Goal: Task Accomplishment & Management: Complete application form

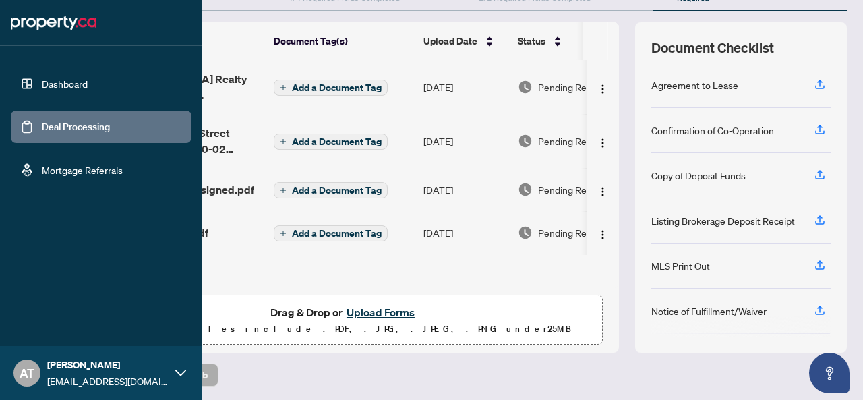
scroll to position [163, 0]
click at [42, 132] on link "Deal Processing" at bounding box center [76, 127] width 68 height 12
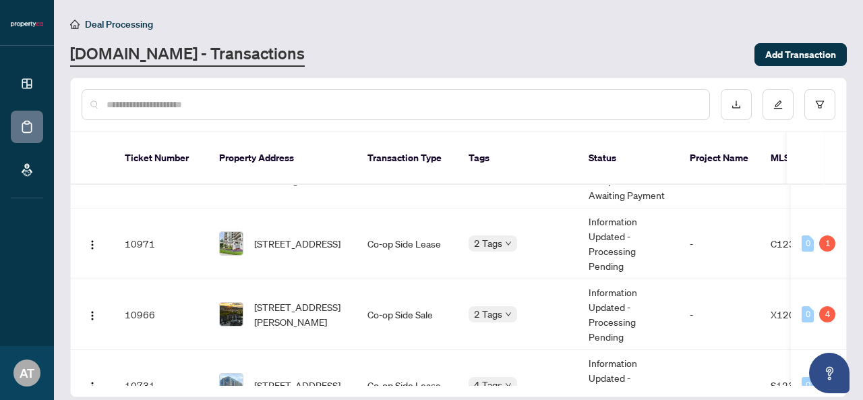
scroll to position [188, 0]
click at [407, 322] on td "Co-op Side Sale" at bounding box center [407, 315] width 101 height 71
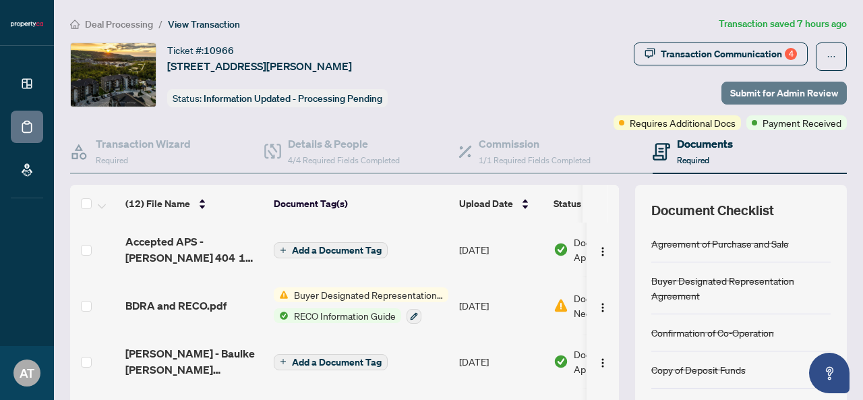
click at [732, 91] on span "Submit for Admin Review" at bounding box center [784, 93] width 108 height 22
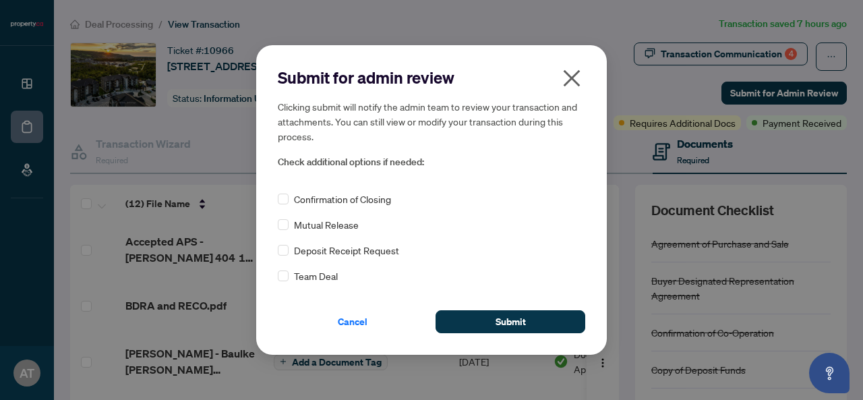
click at [575, 80] on icon "close" at bounding box center [572, 77] width 17 height 17
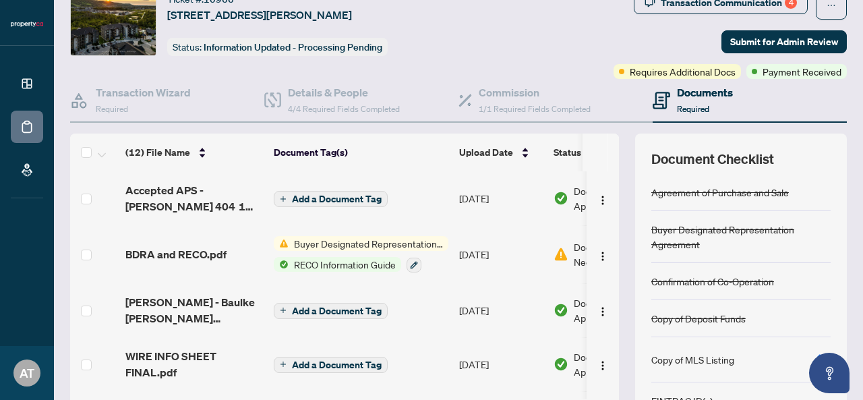
scroll to position [163, 0]
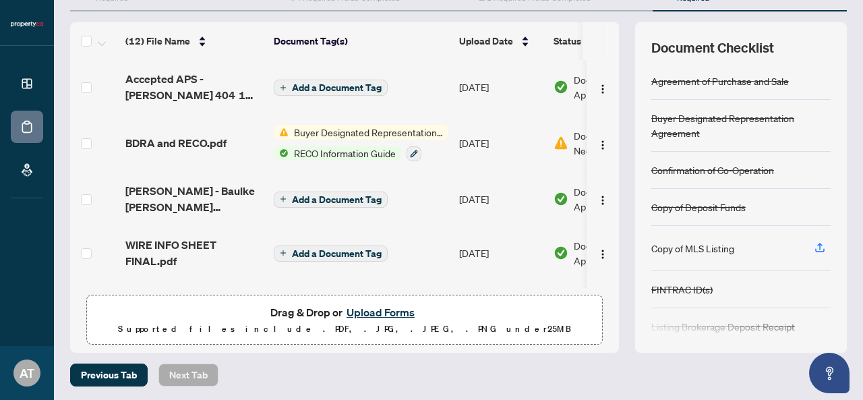
click at [362, 314] on button "Upload Forms" at bounding box center [381, 313] width 76 height 18
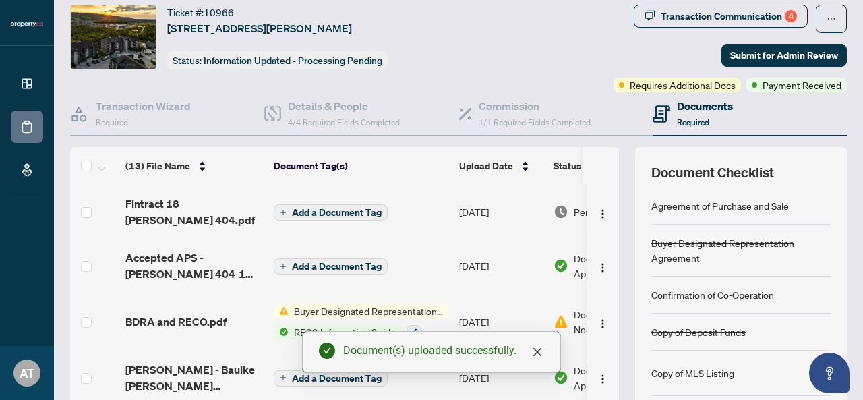
scroll to position [0, 0]
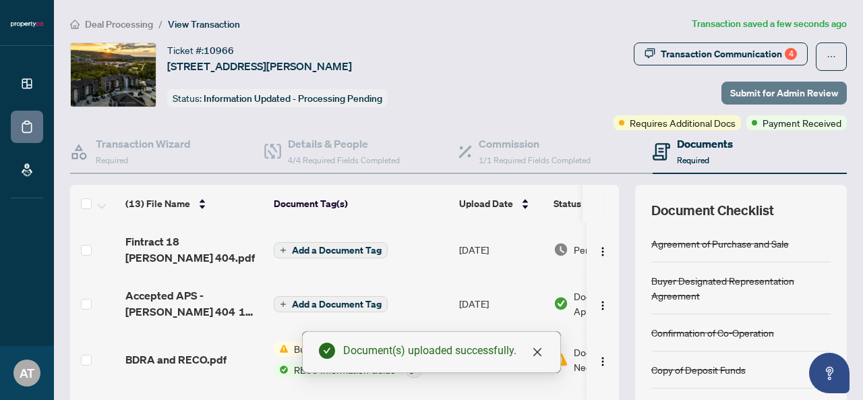
click at [784, 92] on span "Submit for Admin Review" at bounding box center [784, 93] width 108 height 22
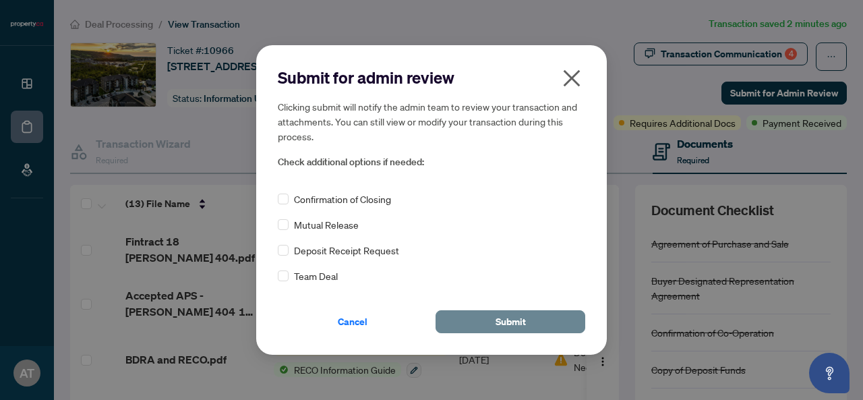
click at [525, 316] on span "Submit" at bounding box center [511, 322] width 30 height 22
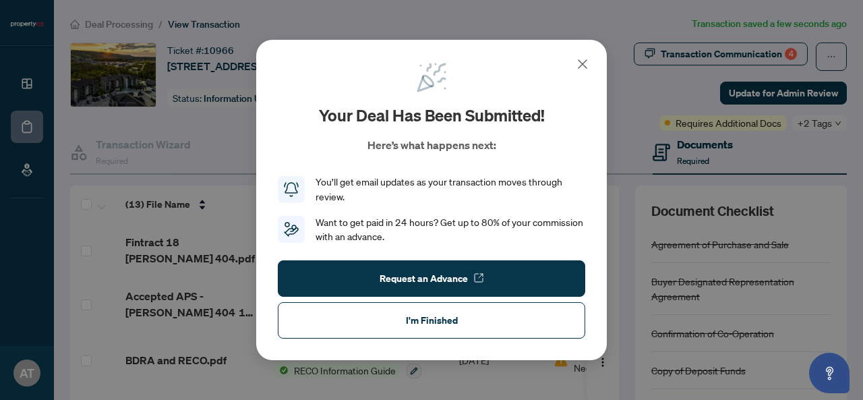
click at [584, 69] on icon at bounding box center [583, 64] width 16 height 16
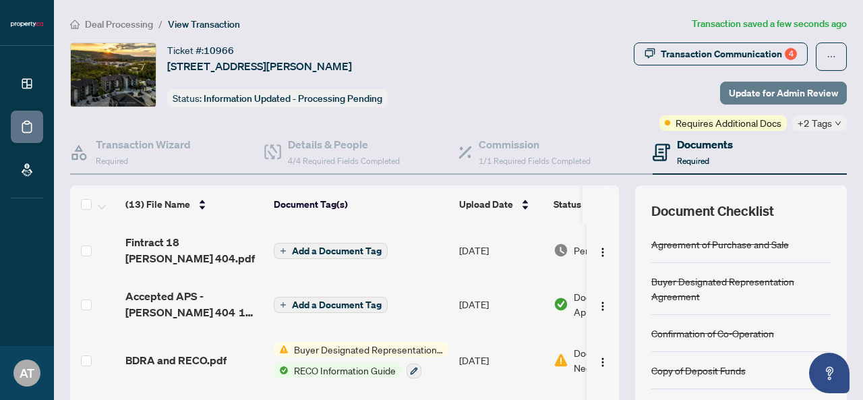
click at [750, 90] on span "Update for Admin Review" at bounding box center [783, 93] width 109 height 22
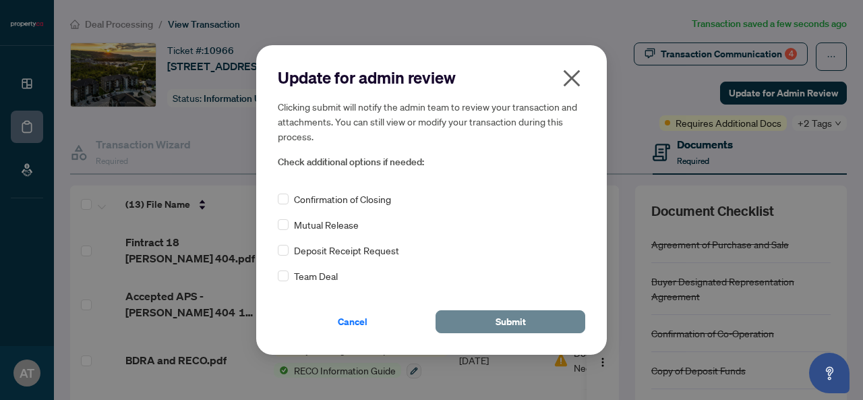
click at [500, 316] on span "Submit" at bounding box center [511, 322] width 30 height 22
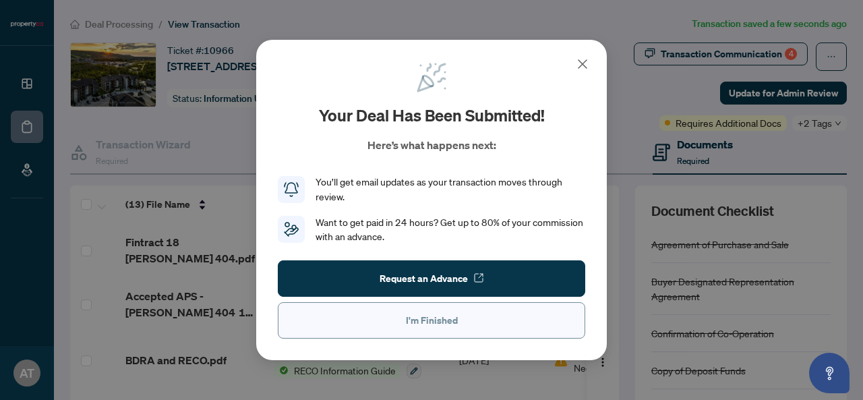
click at [473, 315] on button "I'm Finished" at bounding box center [432, 320] width 308 height 36
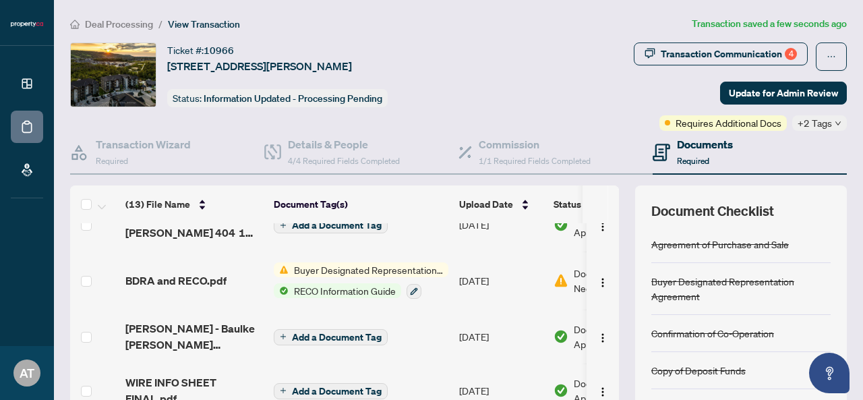
scroll to position [81, 0]
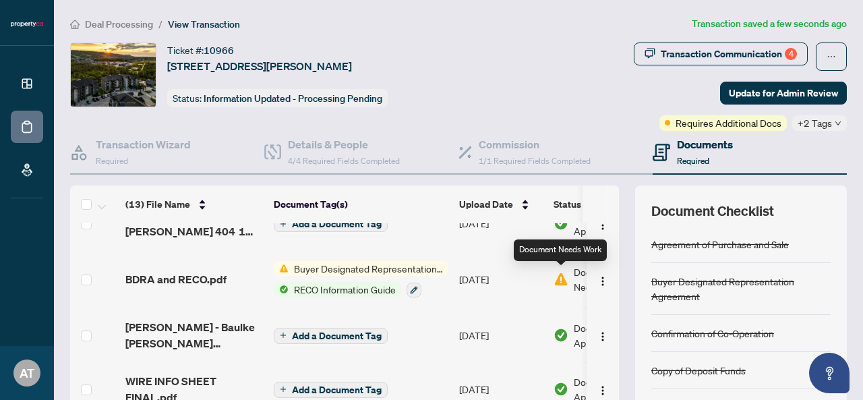
click at [562, 280] on img at bounding box center [561, 279] width 15 height 15
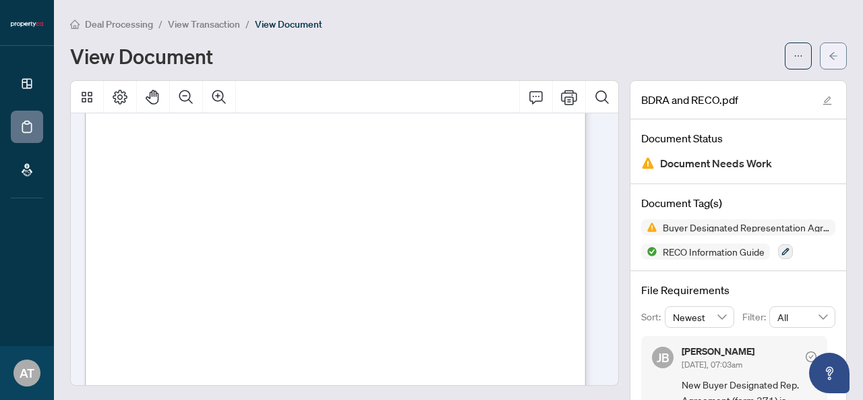
click at [828, 53] on button "button" at bounding box center [833, 55] width 27 height 27
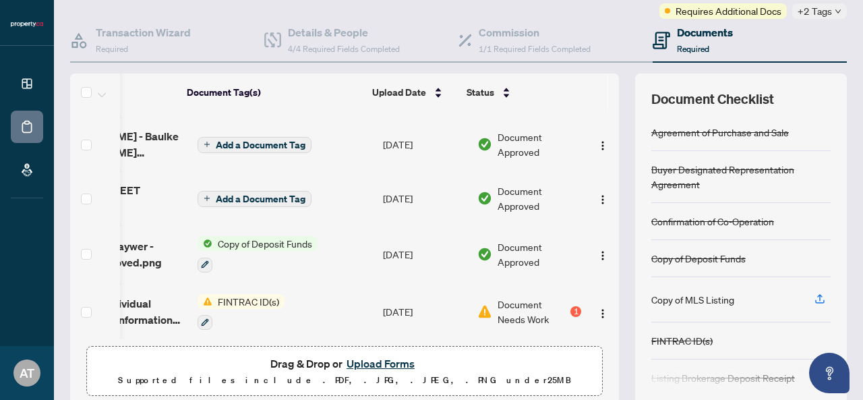
scroll to position [163, 90]
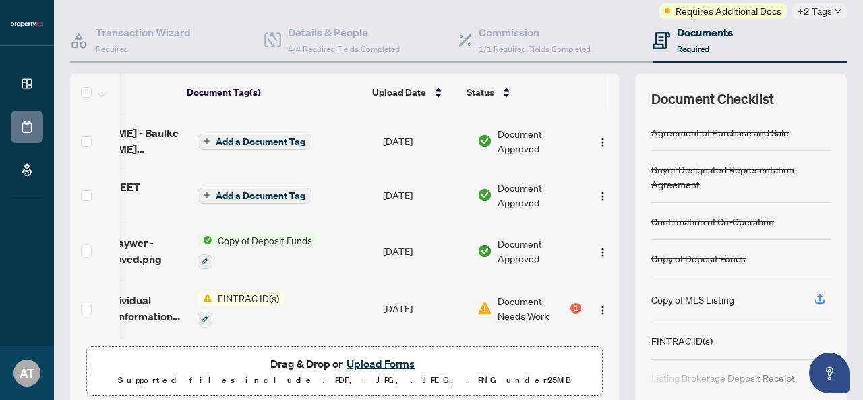
click at [380, 358] on button "Upload Forms" at bounding box center [381, 364] width 76 height 18
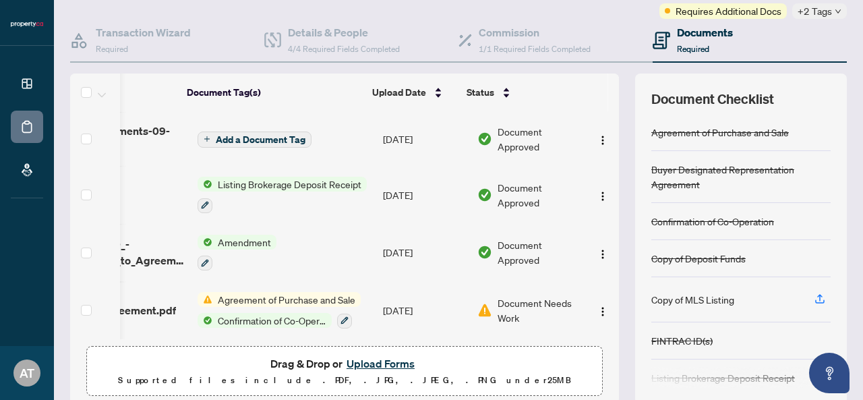
scroll to position [0, 0]
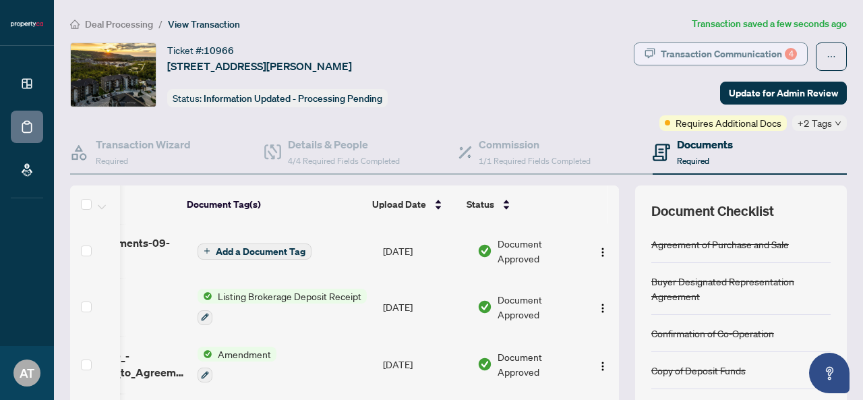
click at [740, 54] on div "Transaction Communication 4" at bounding box center [729, 54] width 136 height 22
type textarea "**********"
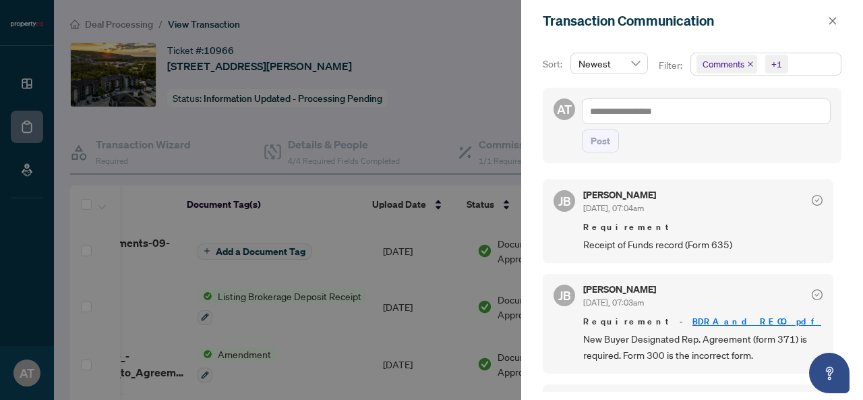
click at [430, 86] on div at bounding box center [431, 200] width 863 height 400
click at [349, 71] on div at bounding box center [431, 200] width 863 height 400
click at [830, 16] on icon "close" at bounding box center [832, 20] width 9 height 9
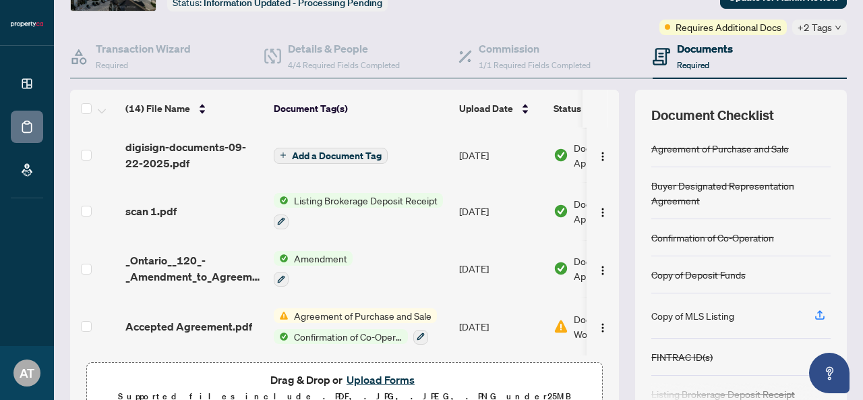
scroll to position [163, 0]
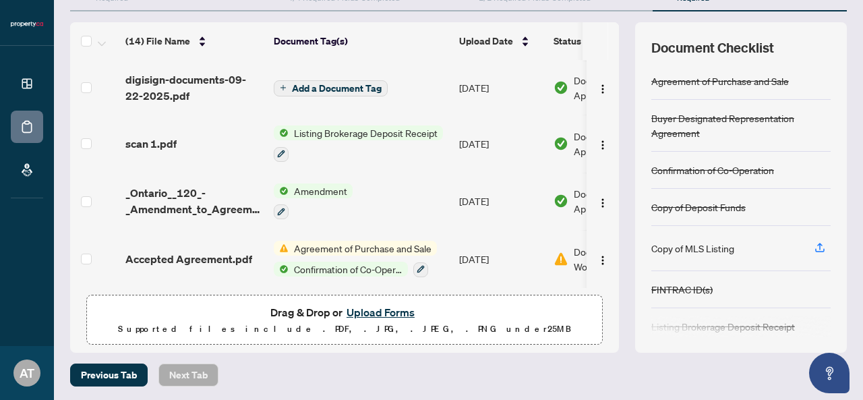
click at [252, 251] on div "Accepted Agreement.pdf" at bounding box center [194, 259] width 138 height 16
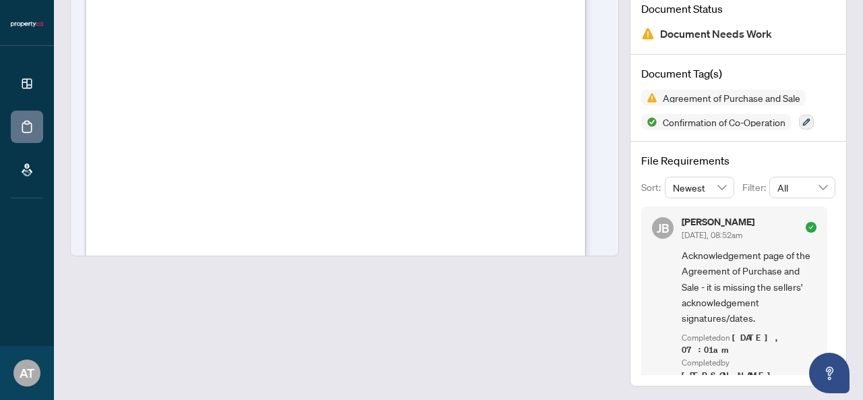
scroll to position [171, 0]
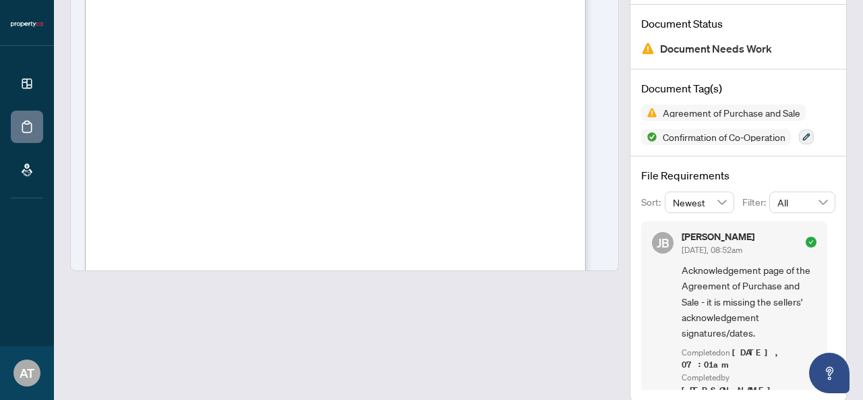
click at [604, 271] on div "Form 101 Revised 2024 Page 1 of 7 © 2025, Ontario Real Estate Association (“[PE…" at bounding box center [340, 135] width 538 height 272
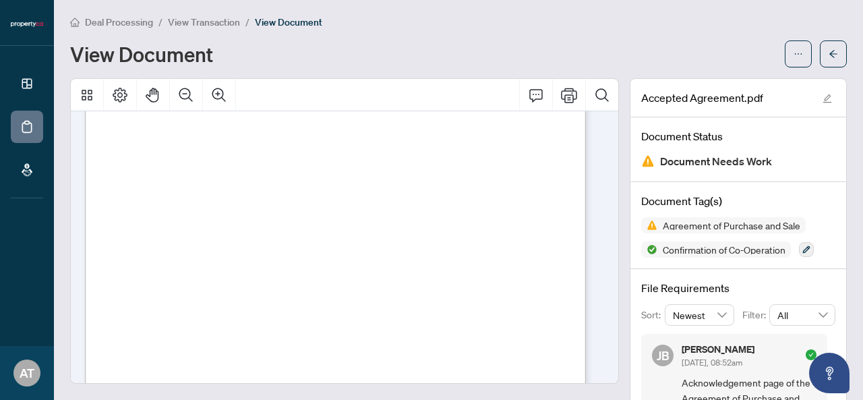
scroll to position [0, 0]
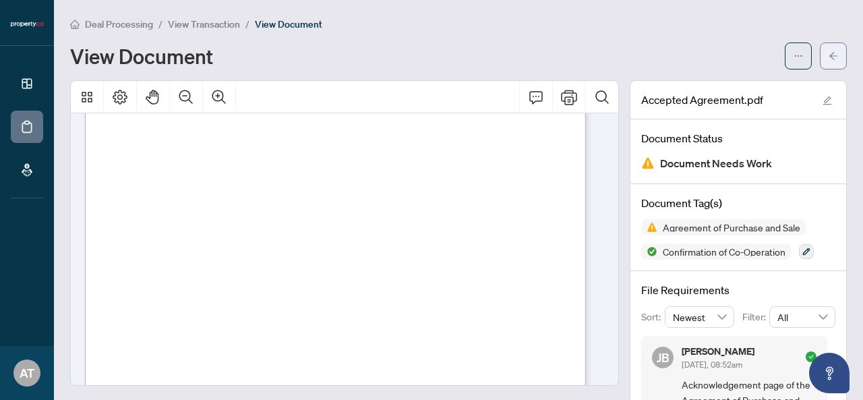
click at [829, 57] on icon "arrow-left" at bounding box center [833, 55] width 9 height 9
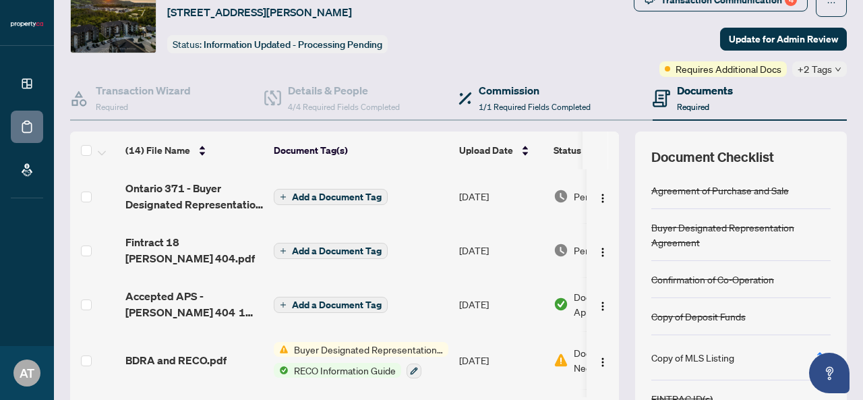
scroll to position [87, 0]
